Goal: Communication & Community: Answer question/provide support

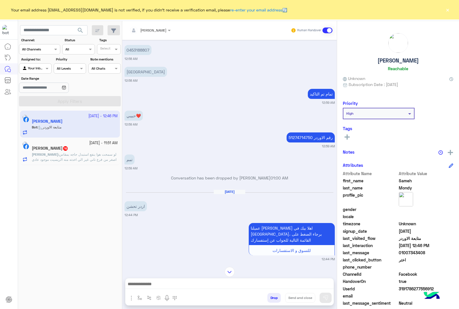
scroll to position [268, 0]
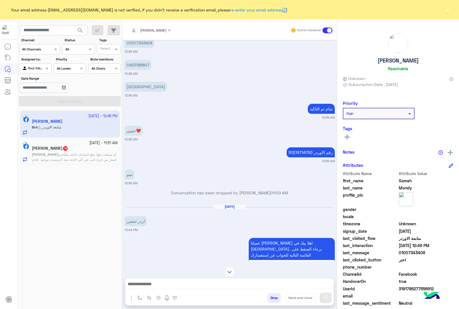
click at [297, 152] on p "51274714750 رقم الاوردر" at bounding box center [310, 152] width 48 height 10
copy p "51274714750"
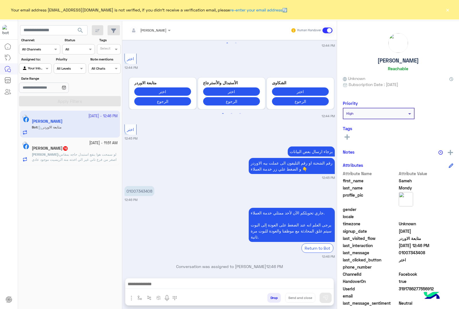
scroll to position [591, 0]
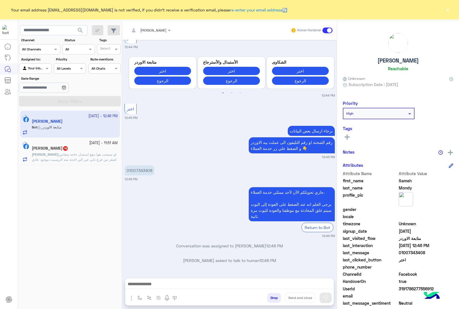
click at [179, 279] on div at bounding box center [229, 285] width 208 height 14
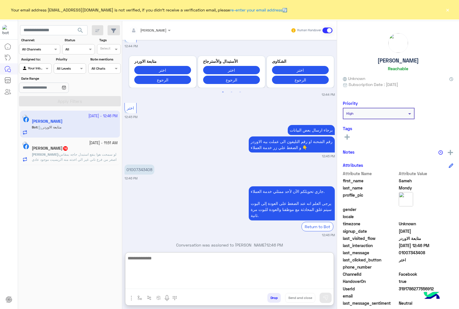
click at [204, 283] on textarea at bounding box center [229, 272] width 208 height 34
type textarea "**********"
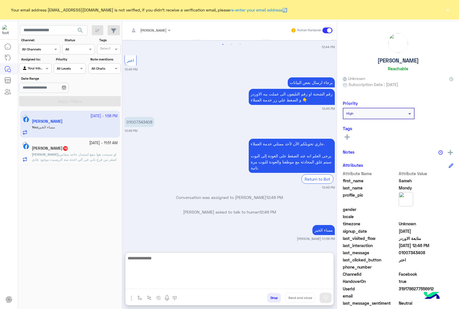
scroll to position [653, 0]
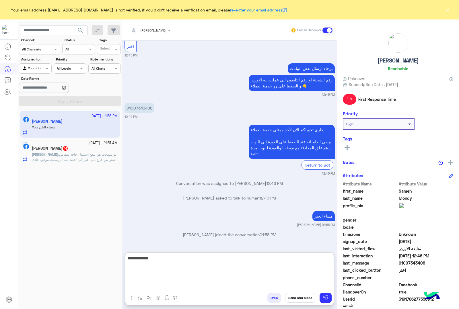
type textarea "**********"
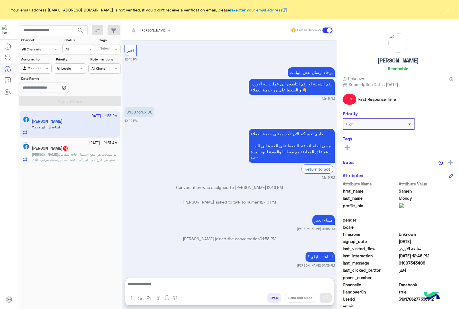
click at [50, 144] on div "[DATE] - 11:51 AM" at bounding box center [75, 143] width 86 height 5
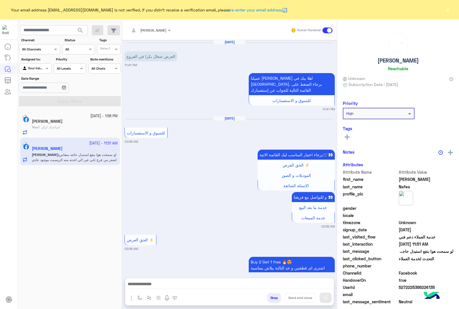
scroll to position [1001, 0]
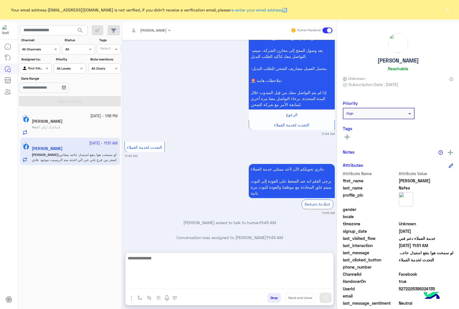
click at [196, 285] on textarea at bounding box center [229, 272] width 208 height 34
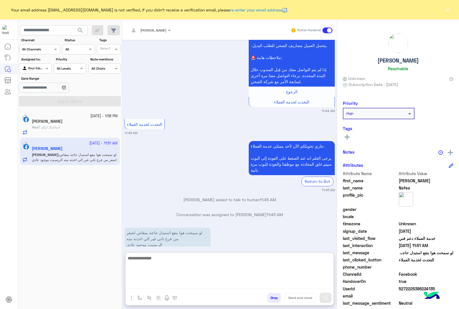
scroll to position [1027, 0]
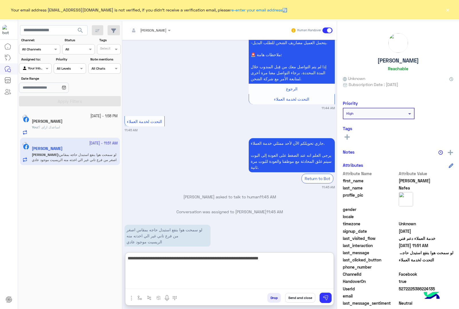
type textarea "**********"
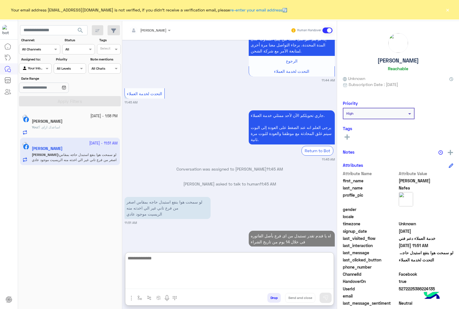
scroll to position [1070, 0]
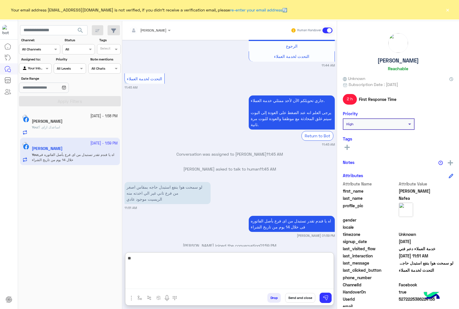
type textarea "*"
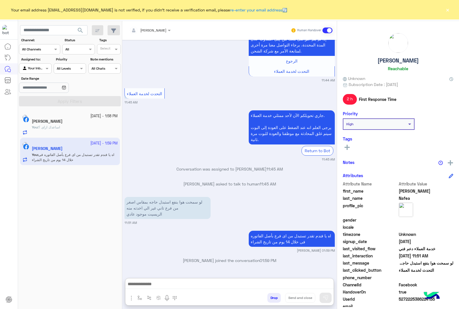
click at [446, 9] on button "×" at bounding box center [447, 10] width 6 height 6
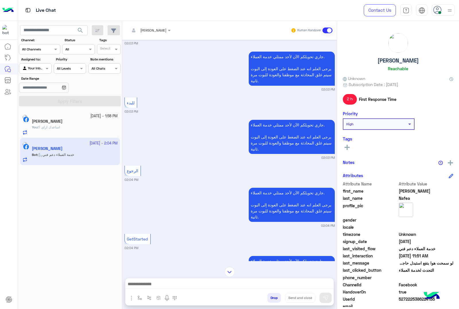
scroll to position [1453, 0]
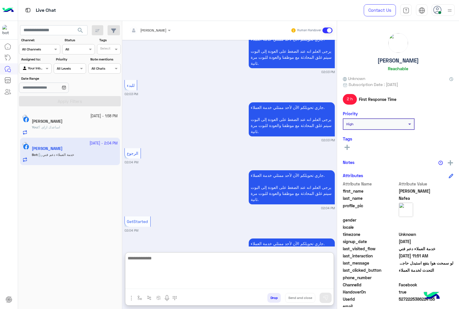
click at [193, 285] on textarea at bounding box center [229, 272] width 208 height 34
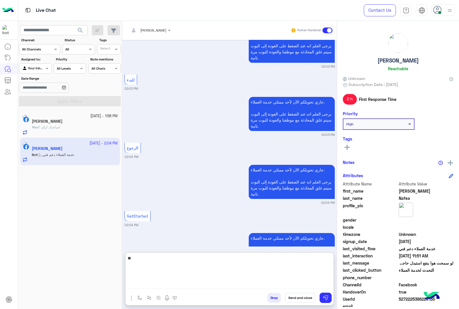
type textarea "*"
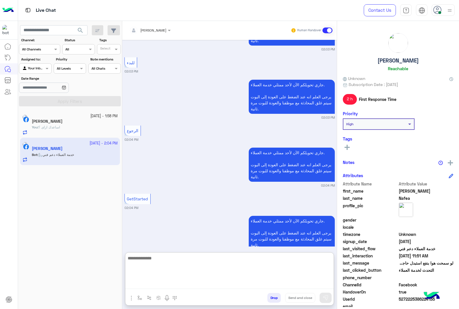
scroll to position [1478, 0]
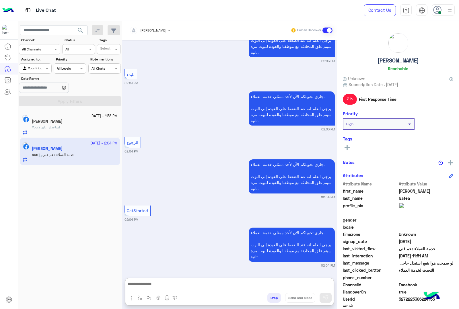
click at [388, 58] on h5 "[PERSON_NAME]" at bounding box center [397, 60] width 41 height 7
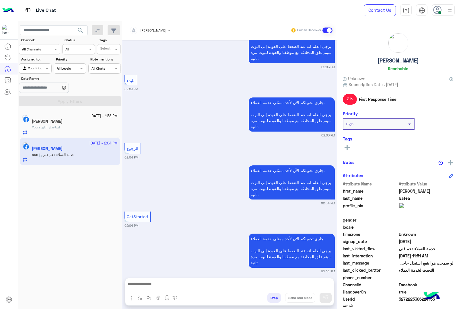
click at [388, 58] on h5 "[PERSON_NAME]" at bounding box center [397, 60] width 41 height 7
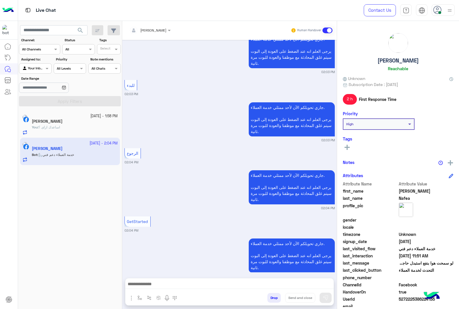
click at [388, 58] on h5 "[PERSON_NAME]" at bounding box center [397, 60] width 41 height 7
copy h5 "[PERSON_NAME]"
drag, startPoint x: 406, startPoint y: 303, endPoint x: 404, endPoint y: 299, distance: 4.5
click at [406, 302] on div "UserId 5272225386224135" at bounding box center [398, 299] width 110 height 7
click at [404, 299] on span "5272225386224135" at bounding box center [426, 299] width 55 height 6
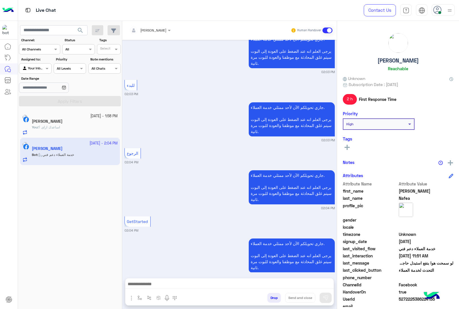
click at [404, 299] on span "5272225386224135" at bounding box center [426, 299] width 55 height 6
copy span "5272225386224135"
click at [182, 157] on div "[DATE] العرض شغال بكرا في الفروع 11:41 PM عميلنا [PERSON_NAME] اهلا بيك في [GEO…" at bounding box center [229, 156] width 214 height 233
click at [65, 124] on div "[PERSON_NAME] 4" at bounding box center [75, 122] width 86 height 6
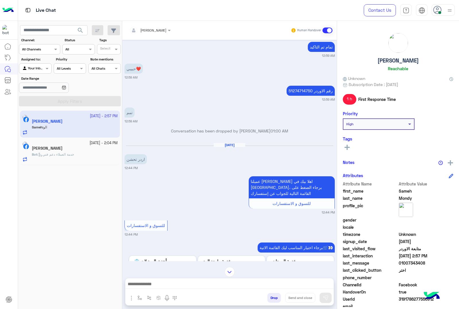
scroll to position [118, 0]
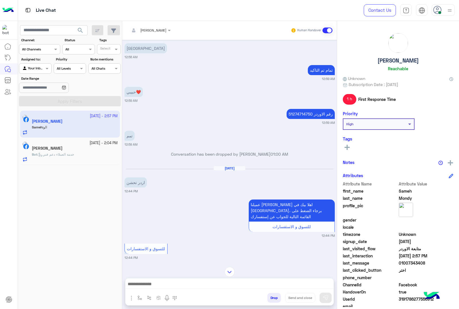
click at [298, 112] on p "51274714750 رقم الاوردر" at bounding box center [310, 114] width 48 height 10
copy p "51274714750"
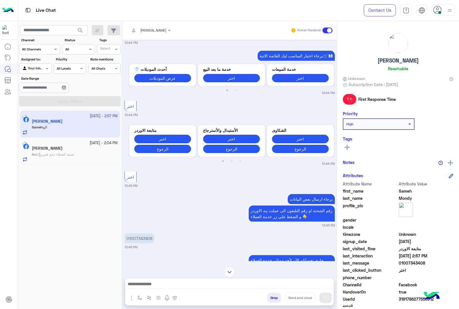
scroll to position [548, 0]
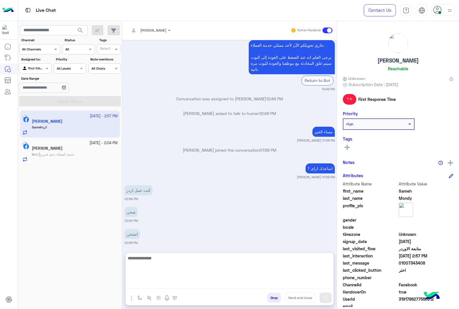
click at [184, 285] on textarea at bounding box center [229, 272] width 208 height 34
type textarea "*"
type textarea "**********"
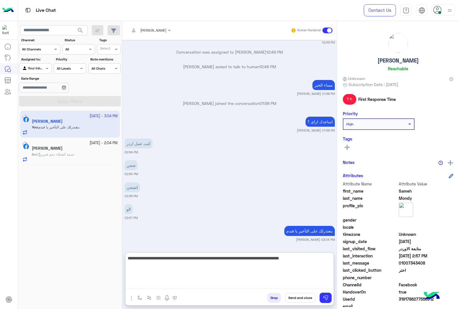
scroll to position [617, 0]
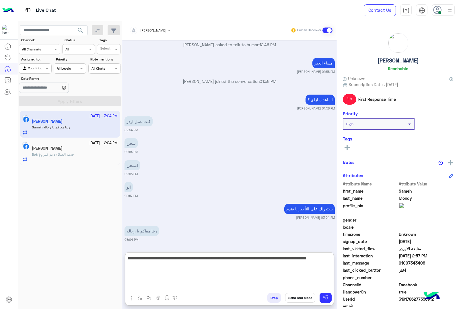
type textarea "**********"
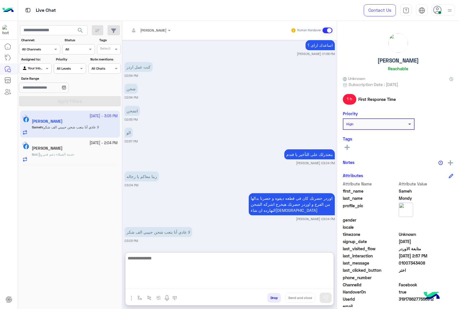
scroll to position [673, 0]
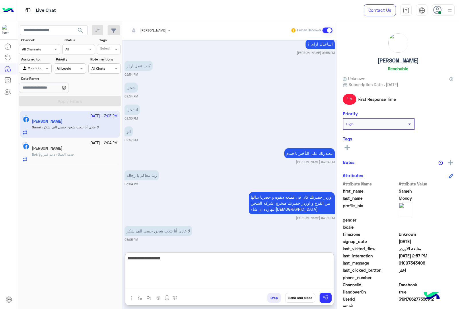
type textarea "**********"
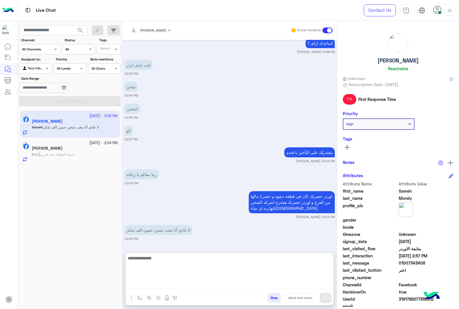
scroll to position [695, 0]
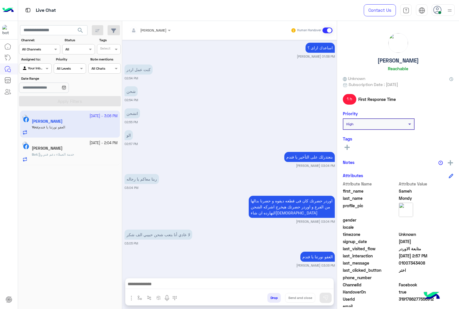
click at [412, 59] on h5 "[PERSON_NAME]" at bounding box center [397, 60] width 41 height 7
copy h5 "[PERSON_NAME]"
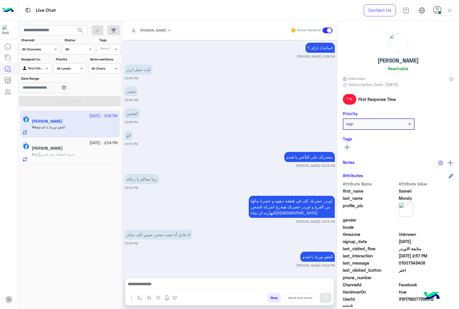
click at [408, 297] on span "3191786277556912" at bounding box center [426, 299] width 55 height 6
copy span "3191786277556912"
click at [97, 154] on div "Bot : خدمة العملاء دعم فني" at bounding box center [75, 157] width 86 height 10
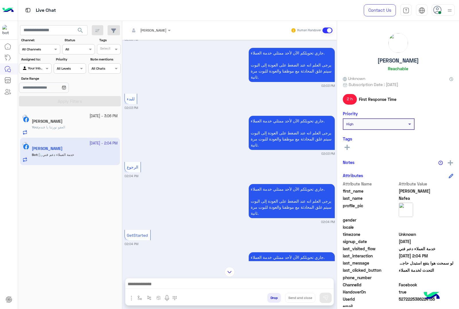
scroll to position [944, 0]
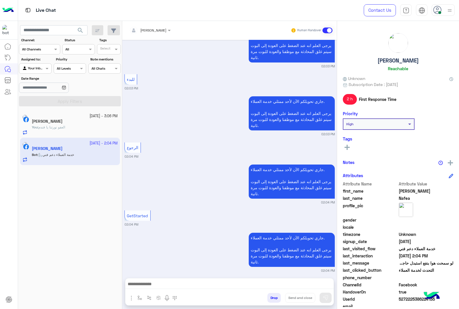
click at [272, 301] on button "Drop" at bounding box center [273, 298] width 13 height 10
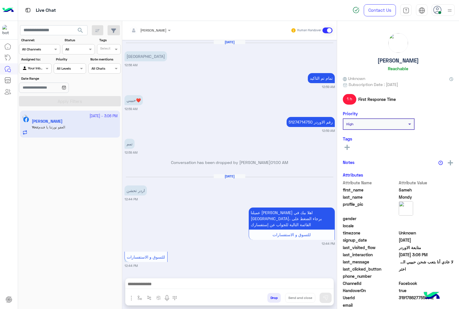
scroll to position [560, 0]
